Goal: Transaction & Acquisition: Download file/media

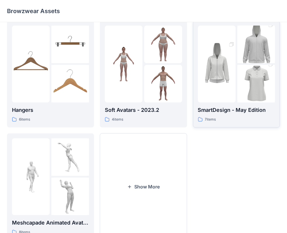
scroll to position [116, 0]
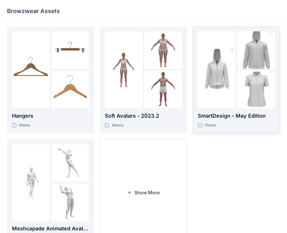
click at [239, 122] on div "SmartDesign - May Edition 7 items" at bounding box center [236, 120] width 77 height 17
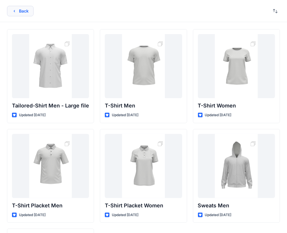
click at [20, 9] on button "Back" at bounding box center [20, 11] width 27 height 11
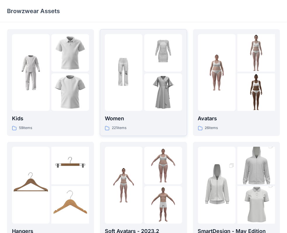
click at [153, 119] on p "Women" at bounding box center [143, 119] width 77 height 8
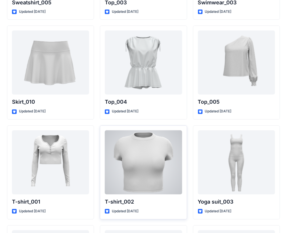
scroll to position [3010, 0]
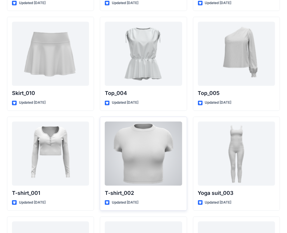
click at [141, 154] on div at bounding box center [143, 154] width 77 height 64
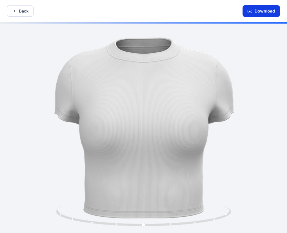
click at [255, 9] on button "Download" at bounding box center [260, 11] width 37 height 12
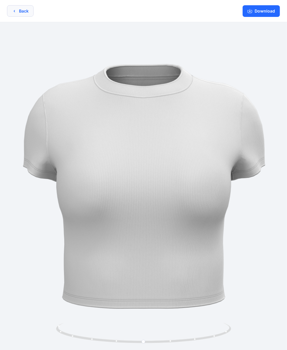
click at [18, 9] on button "Back" at bounding box center [20, 10] width 27 height 11
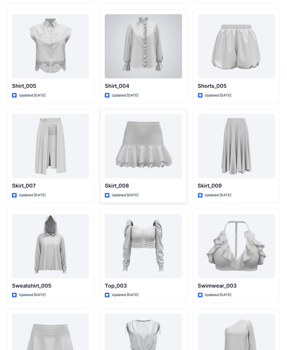
scroll to position [2718, 0]
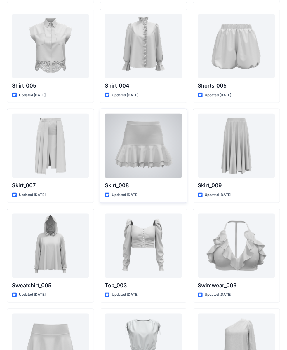
click at [159, 131] on div at bounding box center [143, 146] width 77 height 64
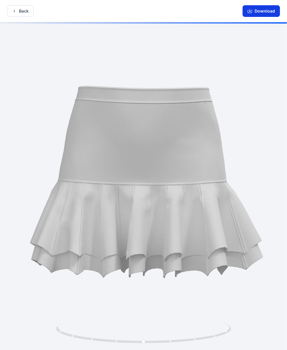
click at [264, 10] on button "Download" at bounding box center [260, 11] width 37 height 12
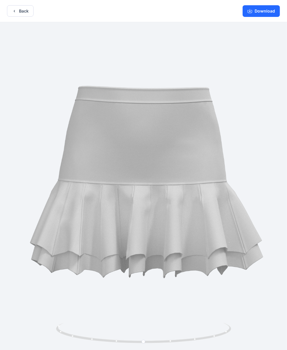
click at [16, 17] on div "Back Download" at bounding box center [143, 11] width 287 height 22
click at [13, 13] on icon "button" at bounding box center [14, 11] width 5 height 5
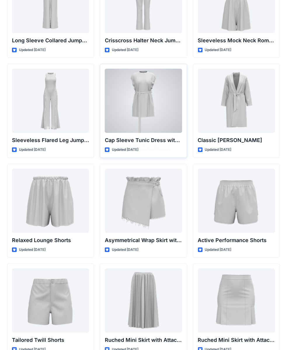
scroll to position [1297, 0]
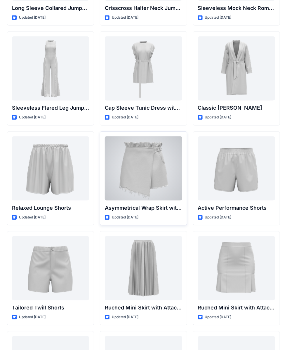
click at [132, 167] on div at bounding box center [143, 168] width 77 height 64
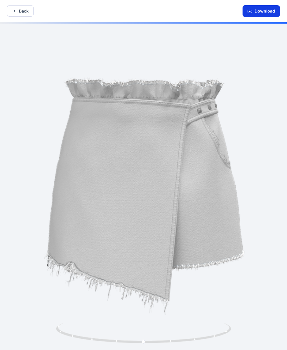
click at [257, 12] on button "Download" at bounding box center [260, 11] width 37 height 12
